Goal: Task Accomplishment & Management: Manage account settings

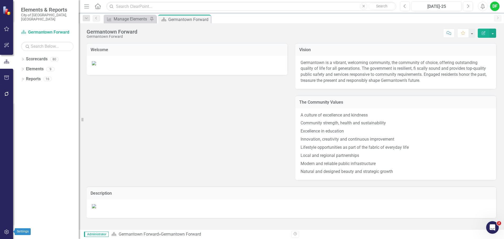
click at [5, 234] on icon "button" at bounding box center [7, 232] width 6 height 4
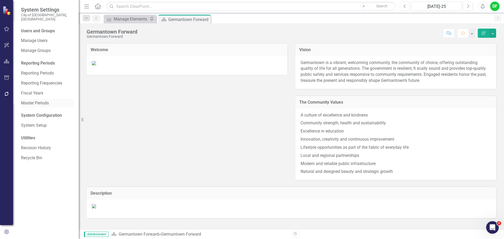
click at [35, 100] on link "Master Periods" at bounding box center [47, 103] width 53 height 6
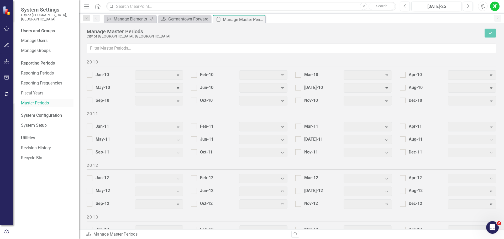
checkbox input "true"
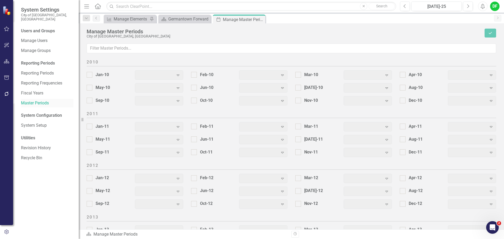
checkbox input "true"
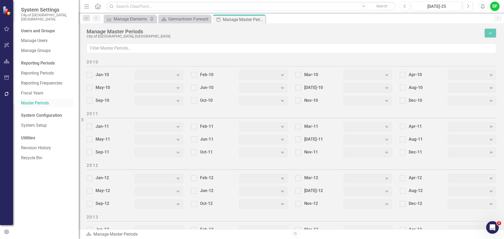
checkbox input "true"
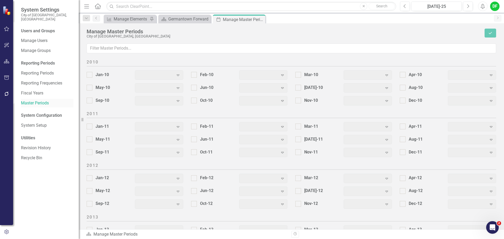
checkbox input "true"
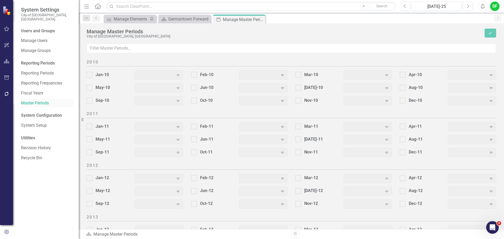
checkbox input "true"
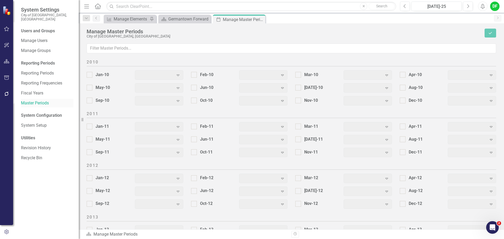
checkbox input "true"
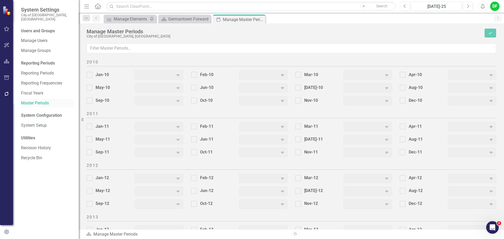
checkbox input "true"
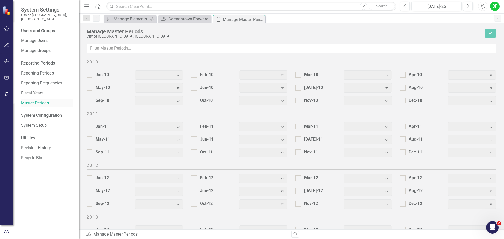
checkbox input "true"
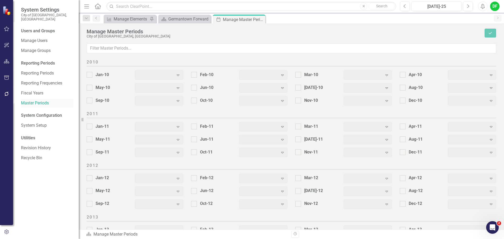
checkbox input "true"
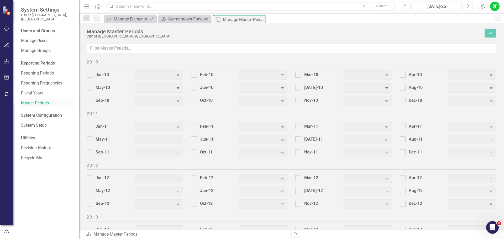
checkbox input "true"
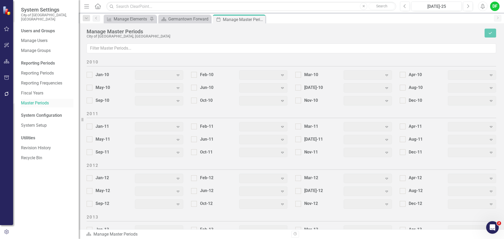
checkbox input "true"
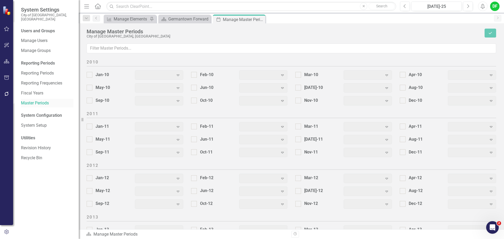
checkbox input "true"
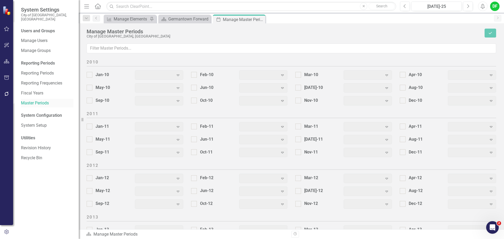
checkbox input "true"
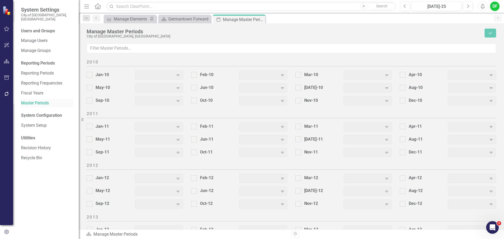
checkbox input "true"
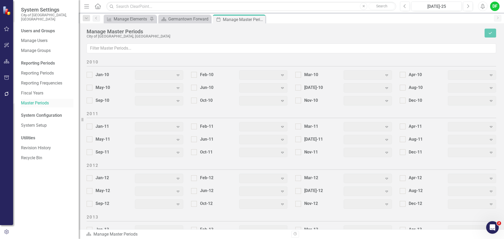
checkbox input "true"
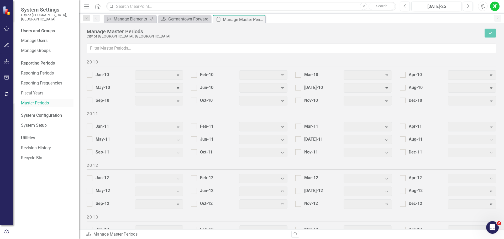
checkbox input "true"
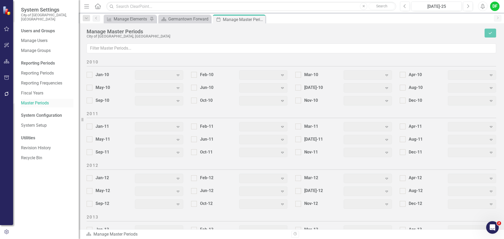
checkbox input "true"
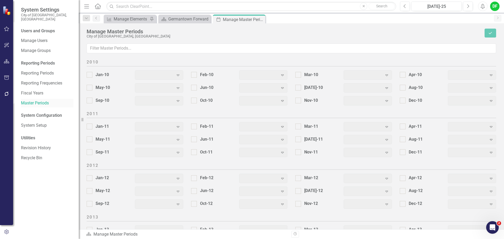
checkbox input "true"
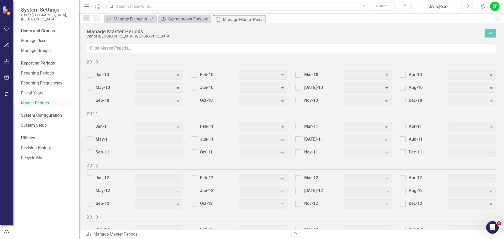
checkbox input "true"
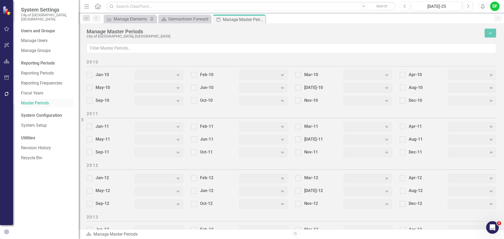
checkbox input "true"
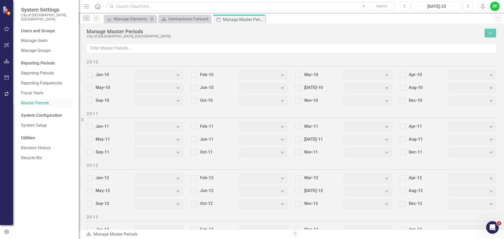
checkbox input "true"
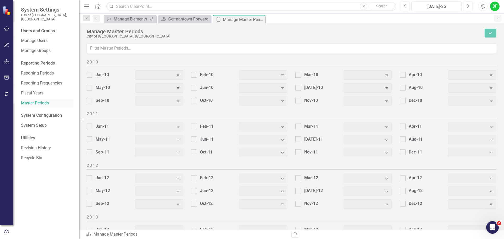
checkbox input "true"
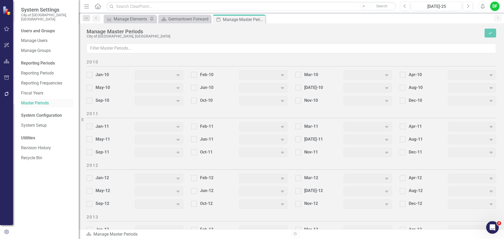
checkbox input "true"
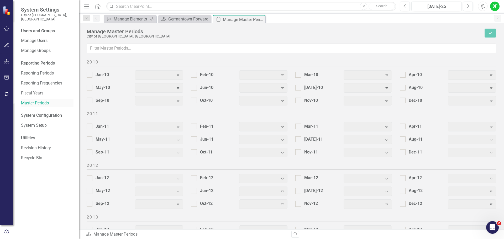
checkbox input "true"
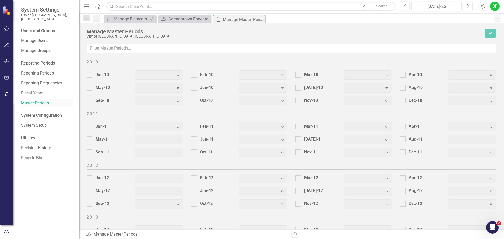
checkbox input "true"
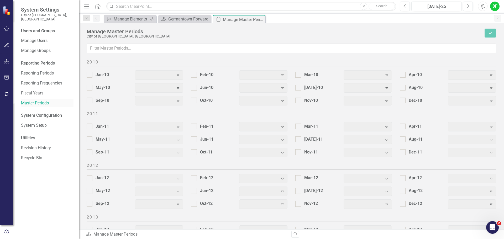
checkbox input "true"
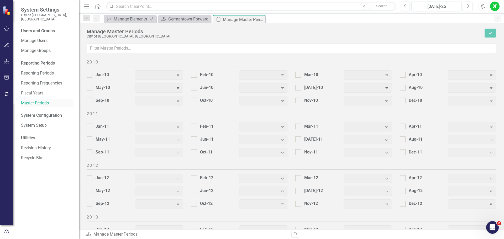
checkbox input "true"
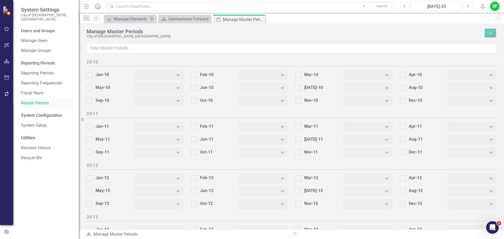
checkbox input "true"
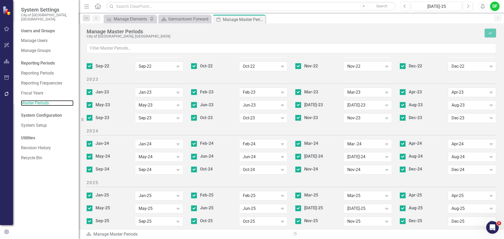
scroll to position [655, 0]
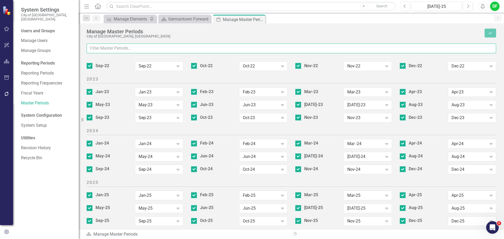
click at [131, 51] on input "text" at bounding box center [292, 49] width 410 height 10
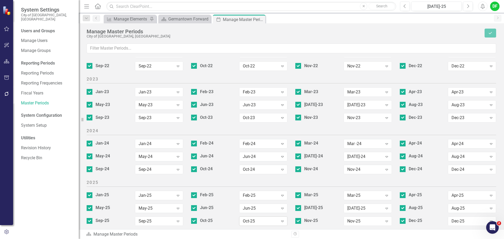
click at [282, 221] on icon at bounding box center [282, 222] width 3 height 2
click at [38, 123] on link "System Setup" at bounding box center [47, 126] width 53 height 6
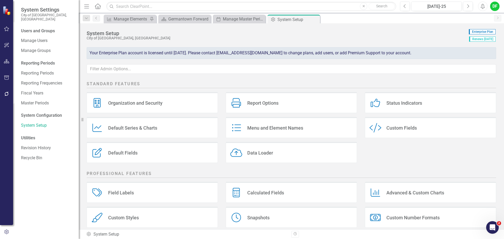
click at [268, 98] on div "Report Options Report Options" at bounding box center [291, 102] width 131 height 21
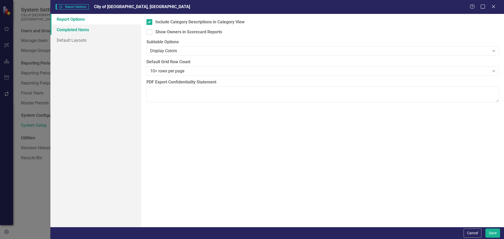
click at [84, 33] on link "Completed Items" at bounding box center [95, 29] width 91 height 11
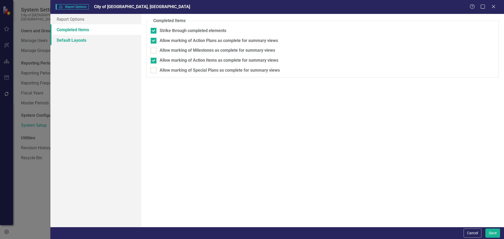
click at [84, 41] on link "Default Layouts" at bounding box center [95, 40] width 91 height 11
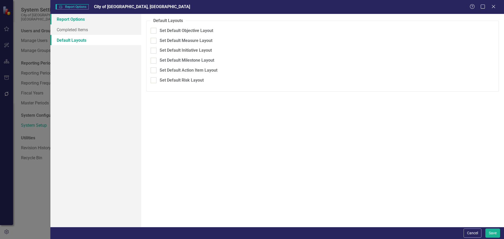
click at [82, 22] on link "Report Options" at bounding box center [95, 19] width 91 height 11
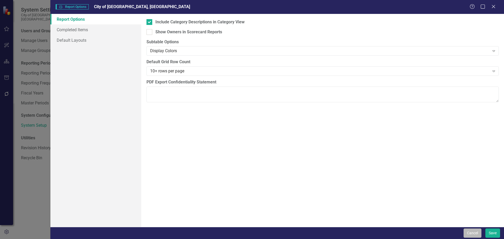
click at [467, 231] on button "Cancel" at bounding box center [473, 233] width 18 height 9
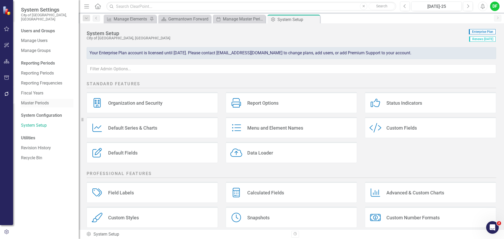
click at [37, 100] on link "Master Periods" at bounding box center [47, 103] width 53 height 6
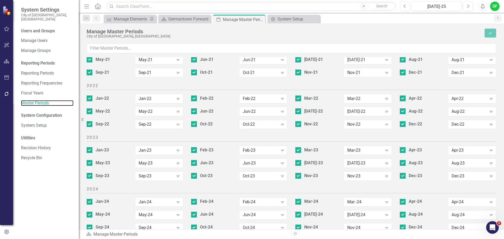
scroll to position [655, 0]
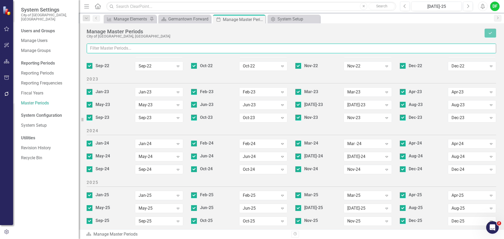
click at [190, 46] on input "text" at bounding box center [292, 49] width 410 height 10
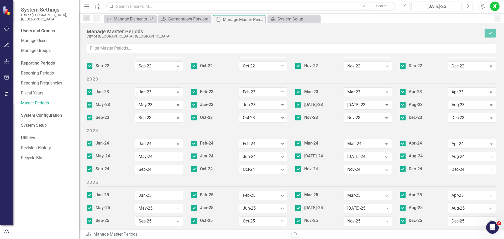
click at [205, 38] on div "City of [GEOGRAPHIC_DATA], [GEOGRAPHIC_DATA]" at bounding box center [285, 36] width 396 height 4
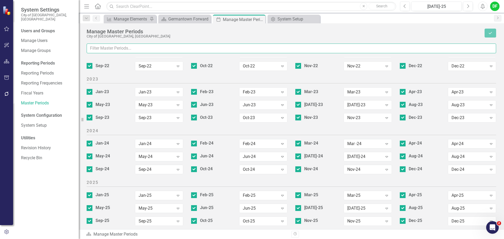
click at [141, 50] on input "text" at bounding box center [292, 49] width 410 height 10
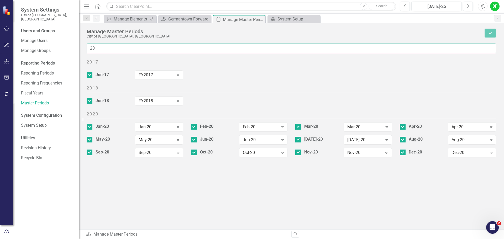
scroll to position [0, 0]
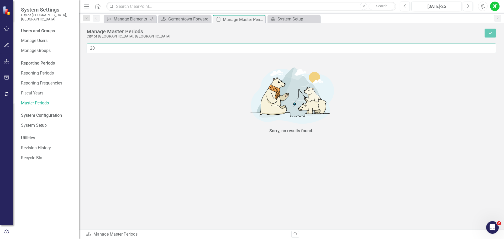
type input "2"
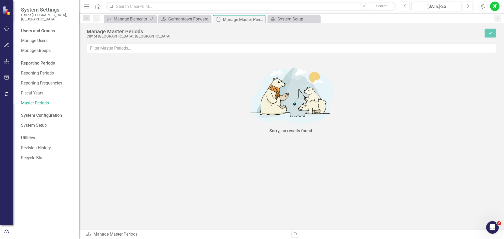
click at [496, 58] on div "2010 2011 2012 2013 2014 2015 2016 2017 2018 2019 2020 2021 2022 2023 2024 2025" at bounding box center [496, 116] width 0 height 119
click at [165, 38] on div "City of [GEOGRAPHIC_DATA], [GEOGRAPHIC_DATA]" at bounding box center [285, 36] width 396 height 4
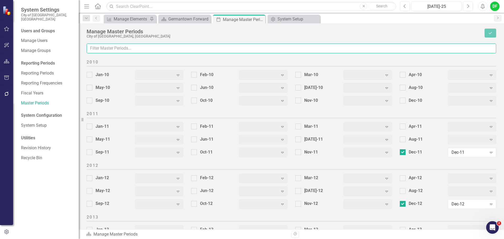
click at [100, 52] on input "text" at bounding box center [292, 49] width 410 height 10
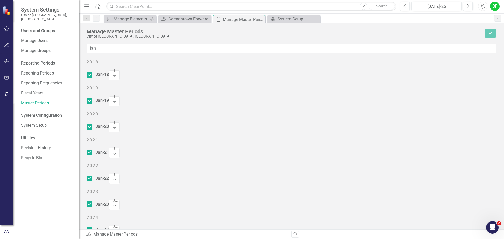
scroll to position [243, 0]
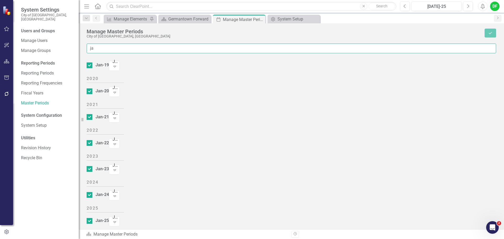
type input "j"
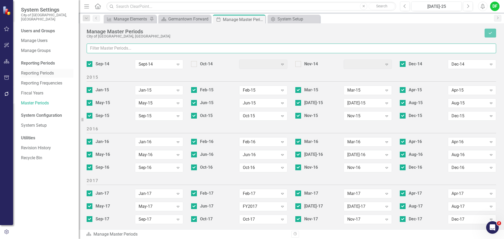
scroll to position [475, 0]
